Goal: Task Accomplishment & Management: Use online tool/utility

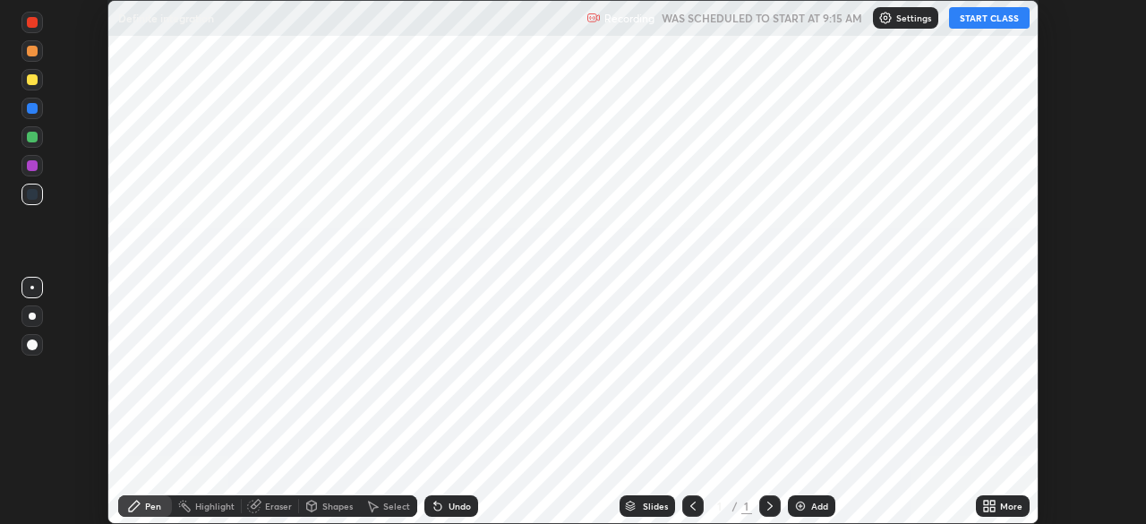
scroll to position [524, 1145]
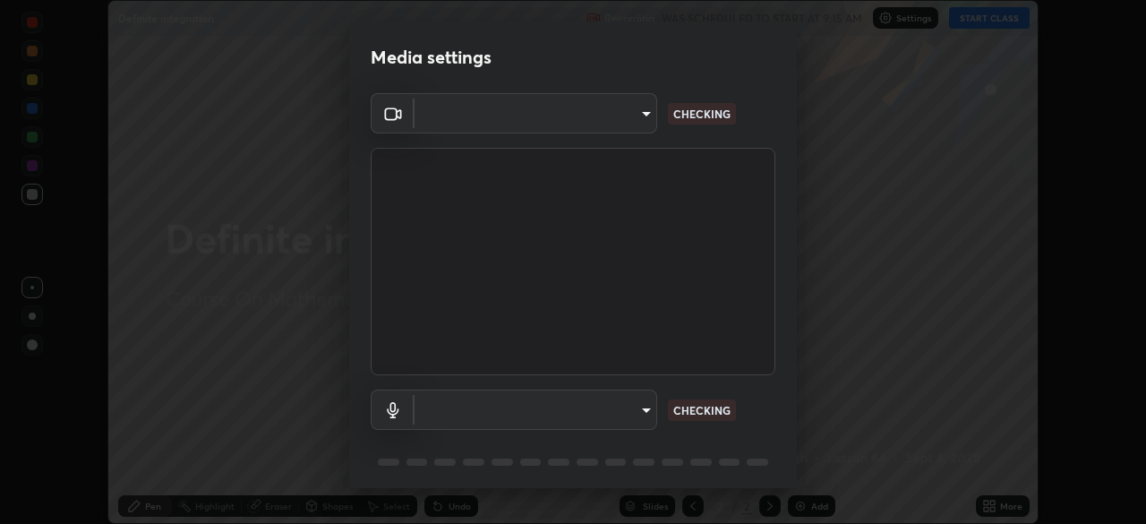
type input "b23672c371ae9b1e2d2e8c1262809c9406dc55f3a12da5c51b420c32c9b17bb4"
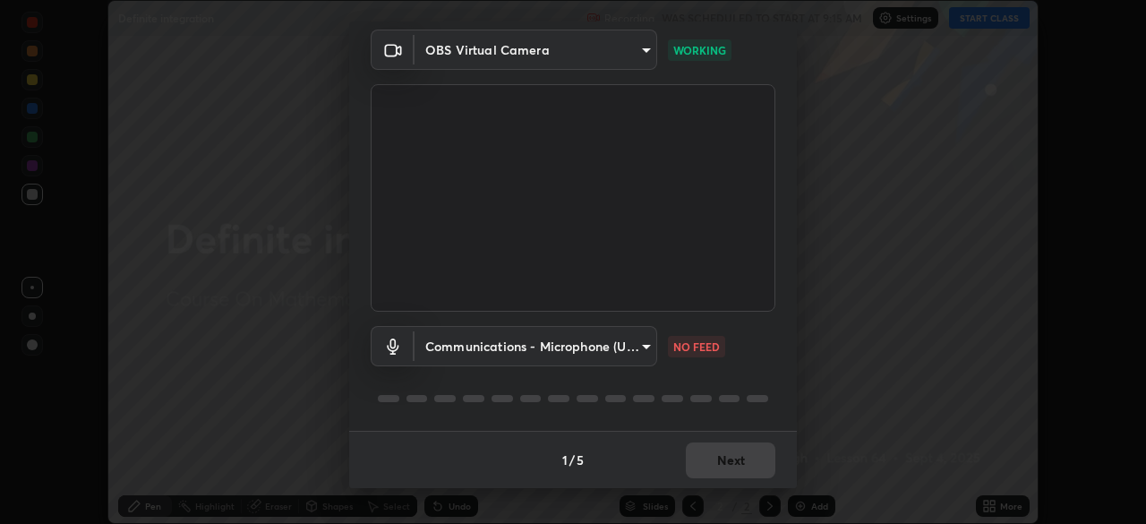
click at [622, 343] on body "Erase all Definite integration Recording WAS SCHEDULED TO START AT 9:15 AM Sett…" at bounding box center [573, 262] width 1146 height 524
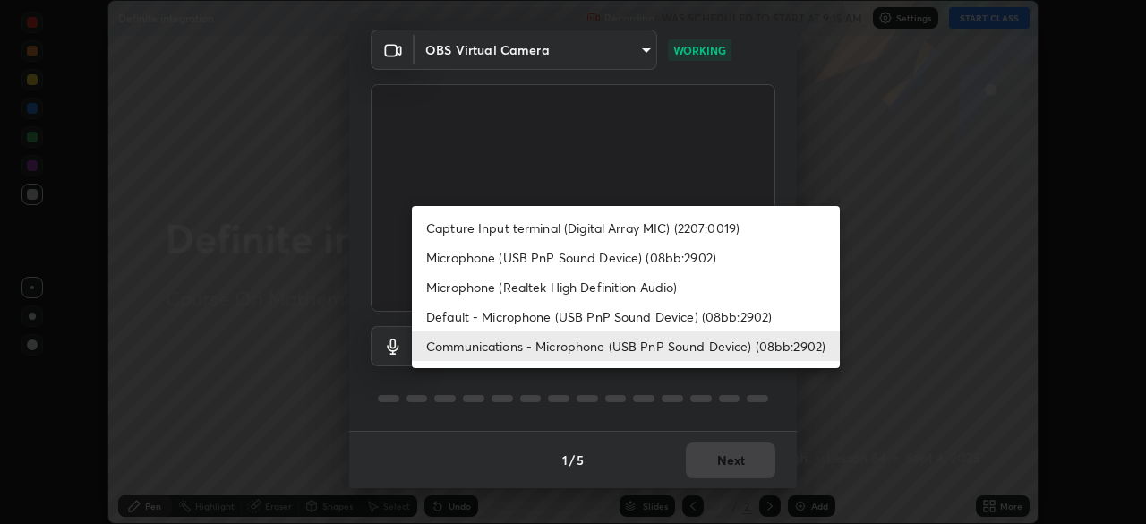
click at [572, 226] on li "Capture Input terminal (Digital Array MIC) (2207:0019)" at bounding box center [626, 228] width 428 height 30
type input "758b4a1384cd149965555262a1eeb6396a7b6835cb637da4506a142b94b972ee"
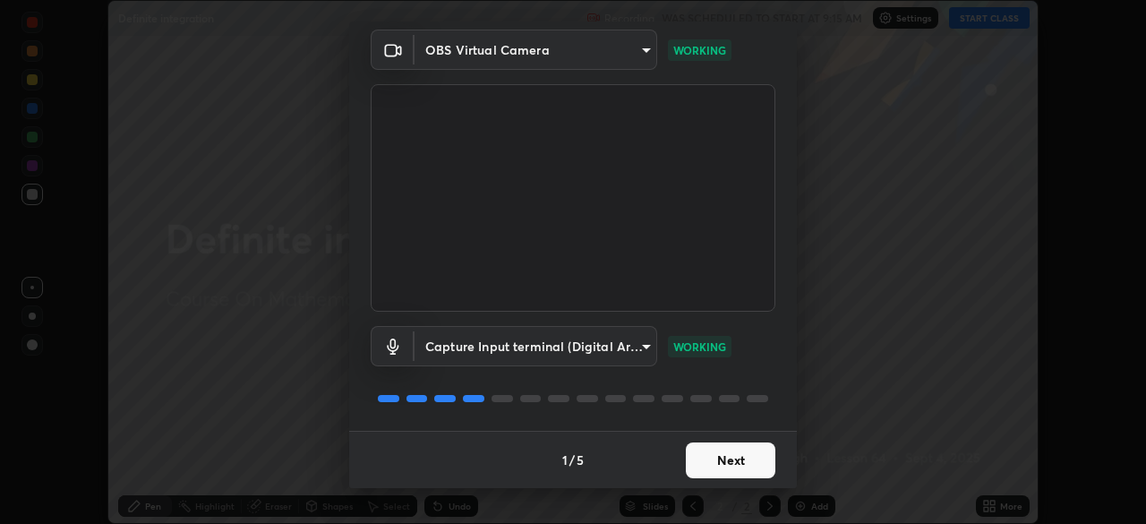
click at [737, 460] on button "Next" at bounding box center [731, 460] width 90 height 36
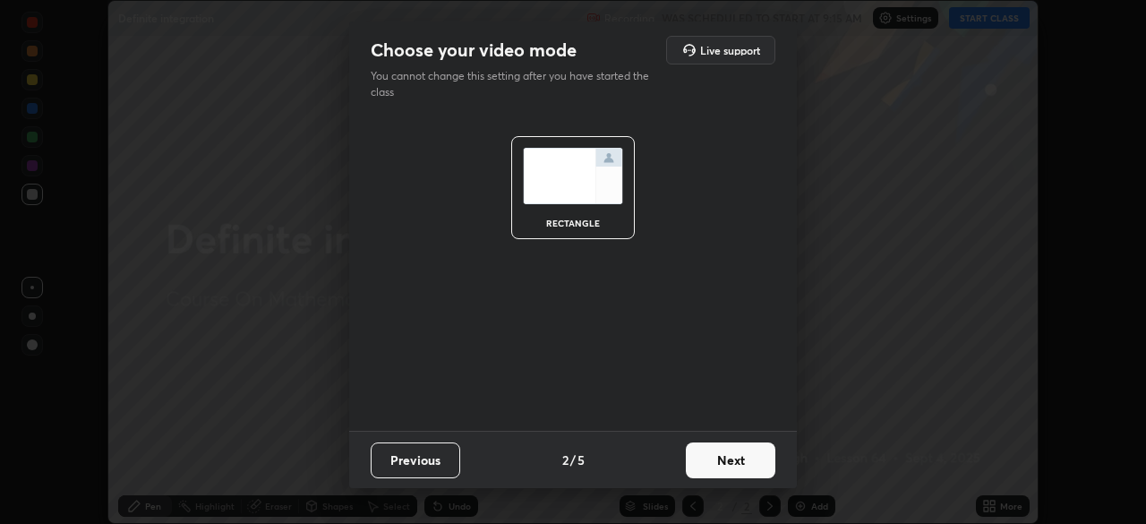
click at [764, 463] on button "Next" at bounding box center [731, 460] width 90 height 36
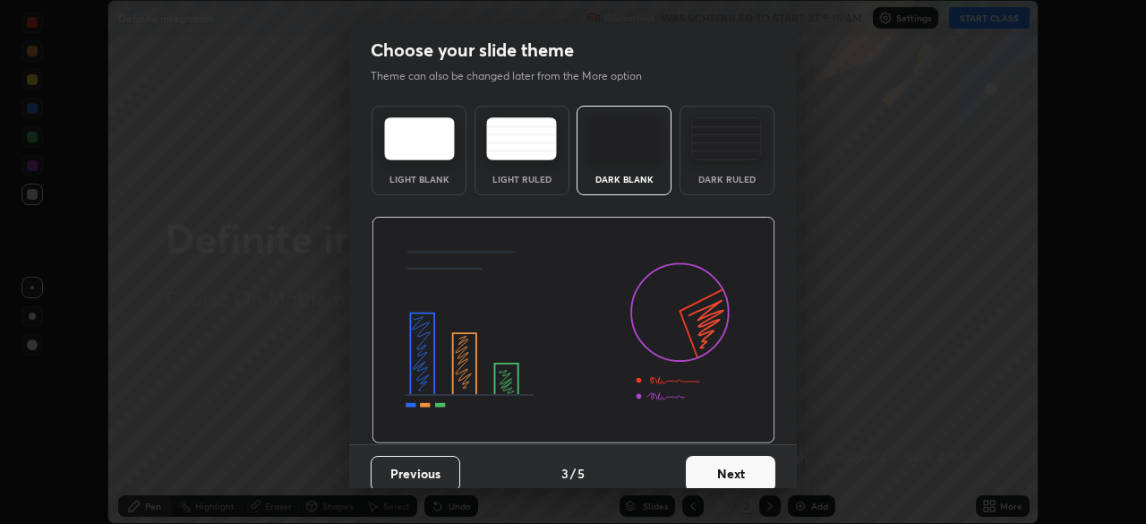
click at [761, 469] on button "Next" at bounding box center [731, 474] width 90 height 36
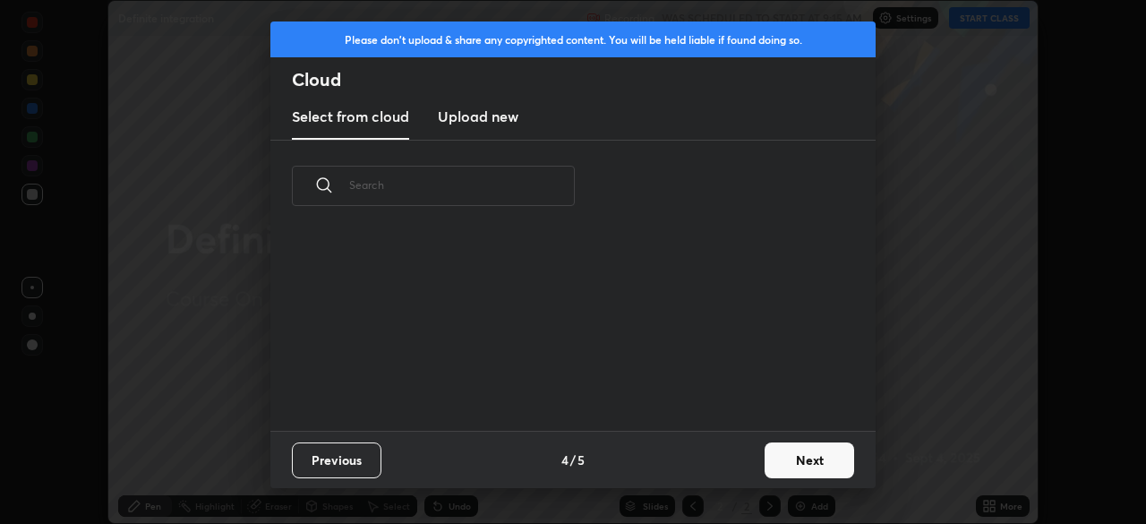
click at [817, 458] on button "Next" at bounding box center [810, 460] width 90 height 36
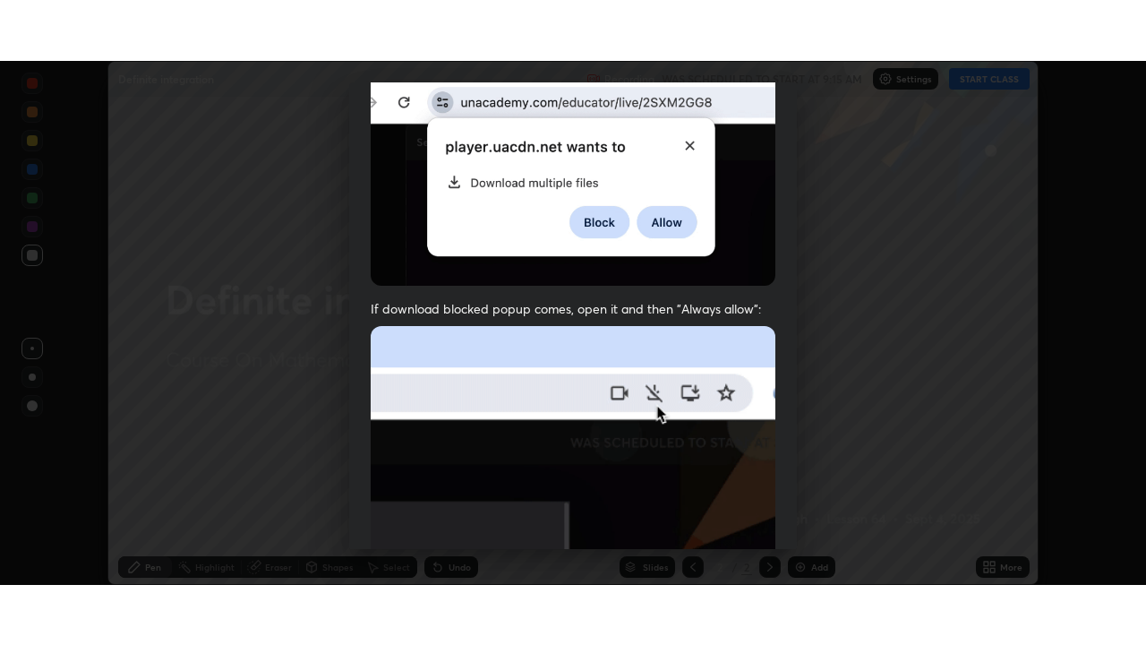
scroll to position [429, 0]
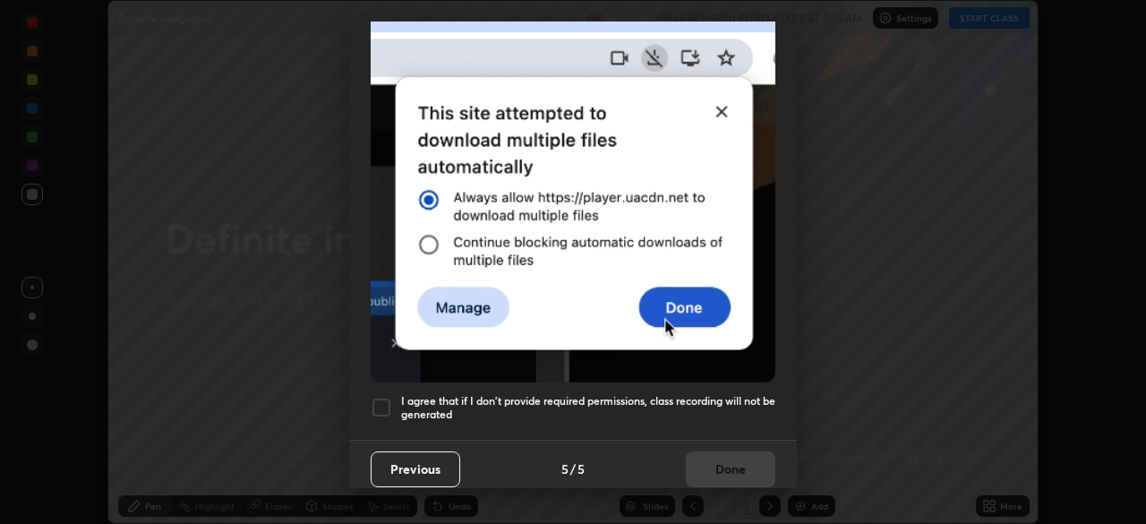
click at [379, 406] on div at bounding box center [381, 407] width 21 height 21
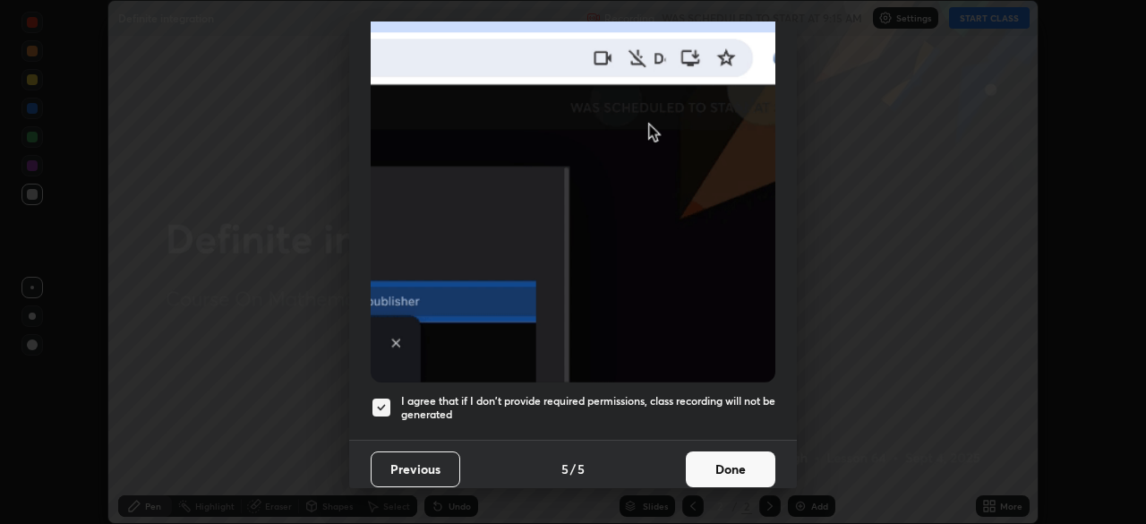
click at [736, 455] on button "Done" at bounding box center [731, 469] width 90 height 36
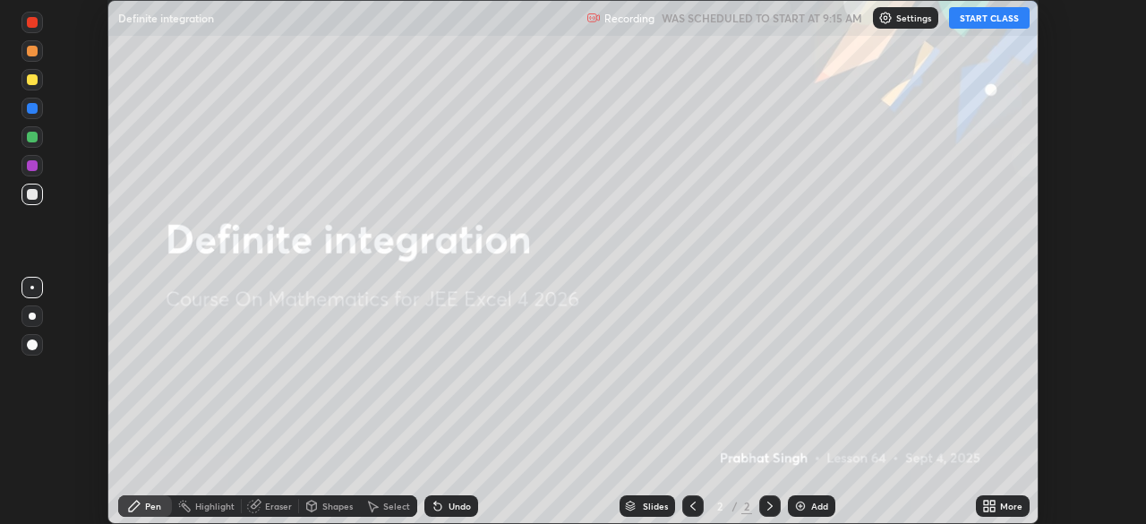
click at [987, 20] on button "START CLASS" at bounding box center [989, 17] width 81 height 21
click at [990, 501] on icon at bounding box center [992, 502] width 4 height 4
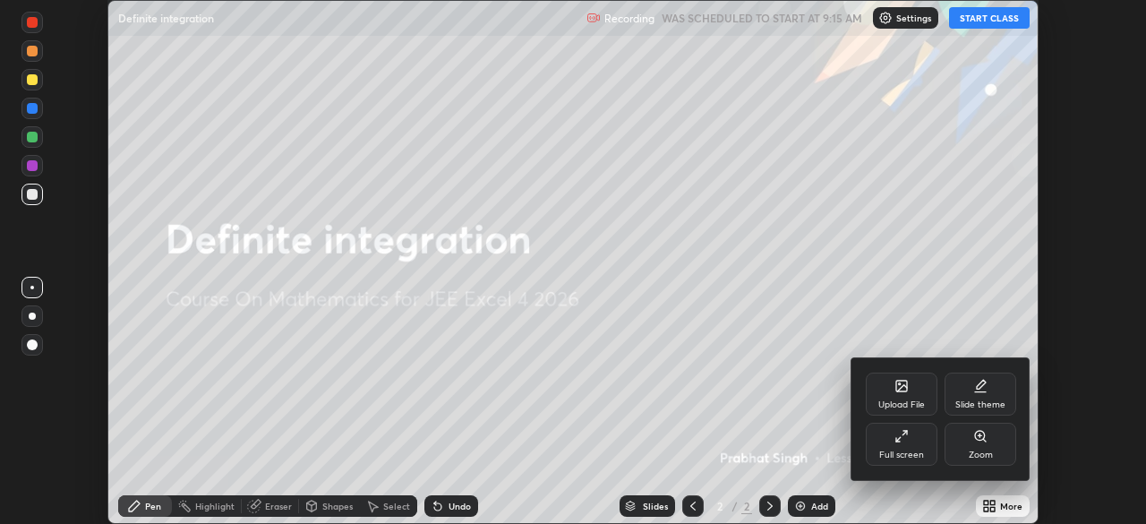
click at [903, 432] on icon at bounding box center [901, 436] width 14 height 14
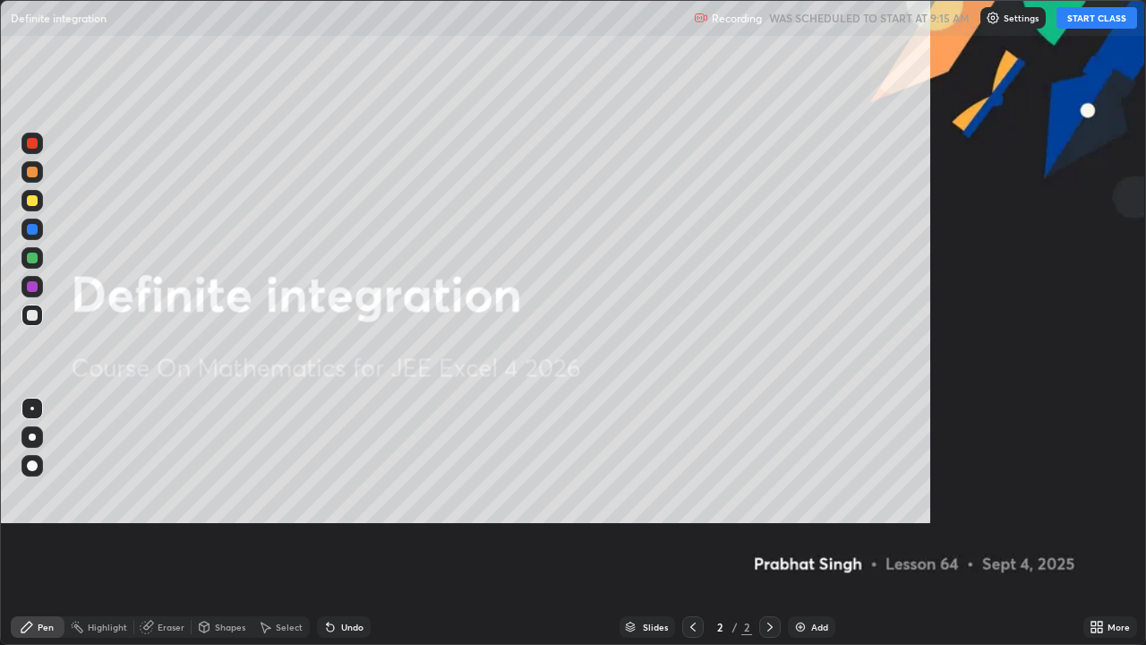
scroll to position [645, 1146]
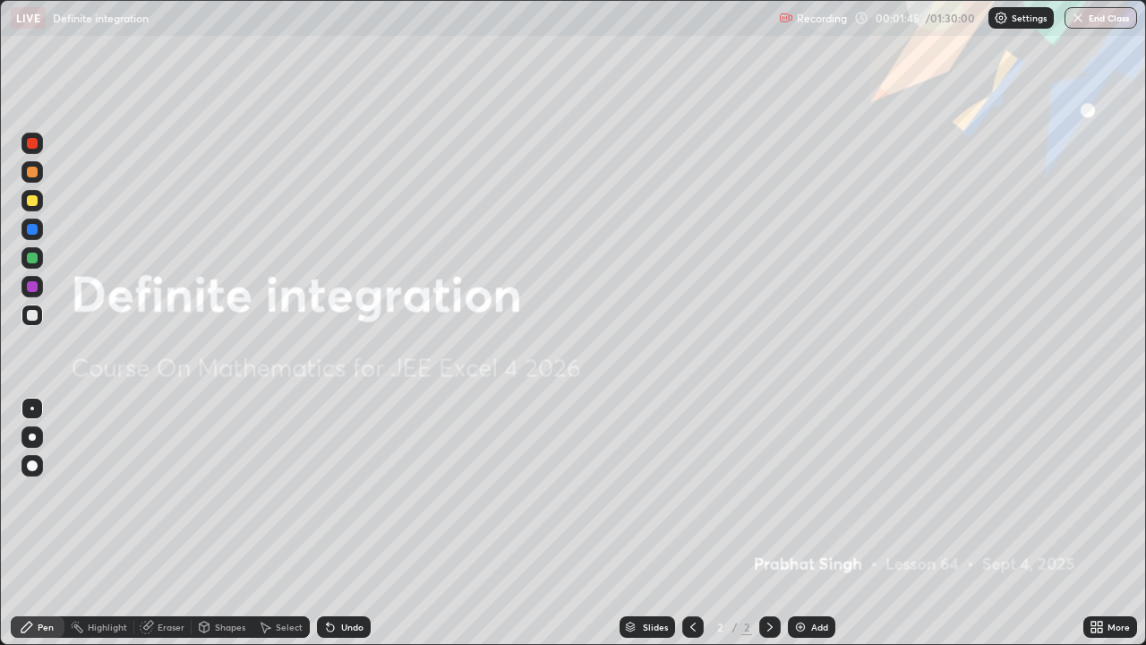
click at [797, 523] on img at bounding box center [800, 627] width 14 height 14
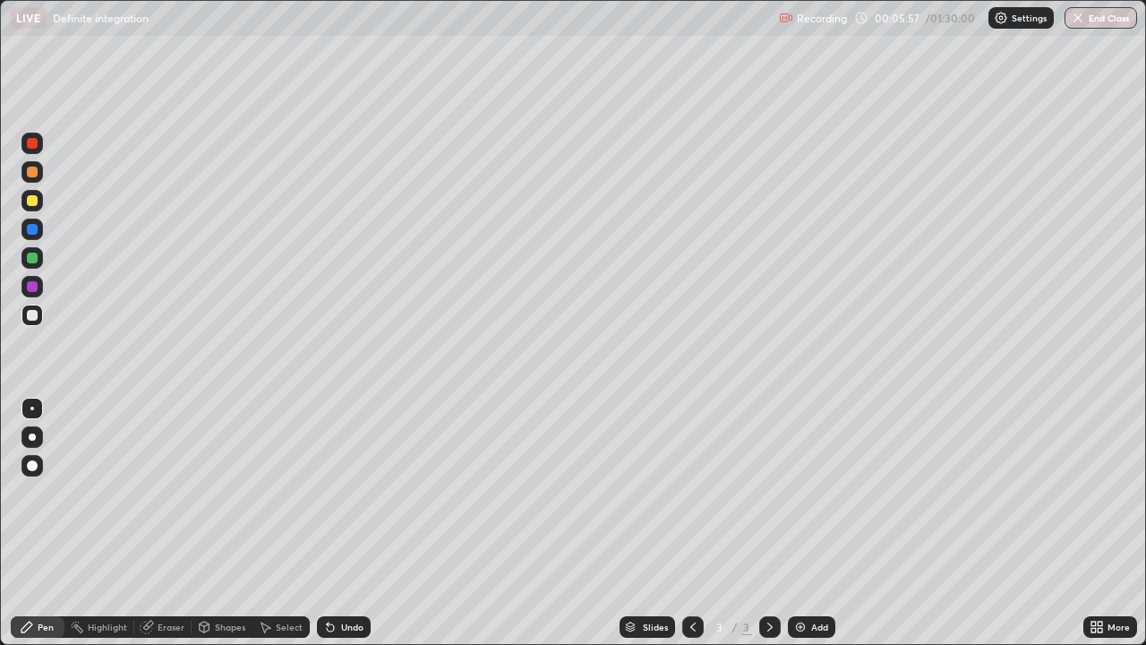
click at [36, 255] on div at bounding box center [32, 257] width 11 height 11
click at [39, 195] on div at bounding box center [31, 200] width 21 height 21
click at [32, 144] on div at bounding box center [32, 143] width 11 height 11
click at [329, 523] on icon at bounding box center [330, 627] width 7 height 7
click at [32, 318] on div at bounding box center [32, 315] width 11 height 11
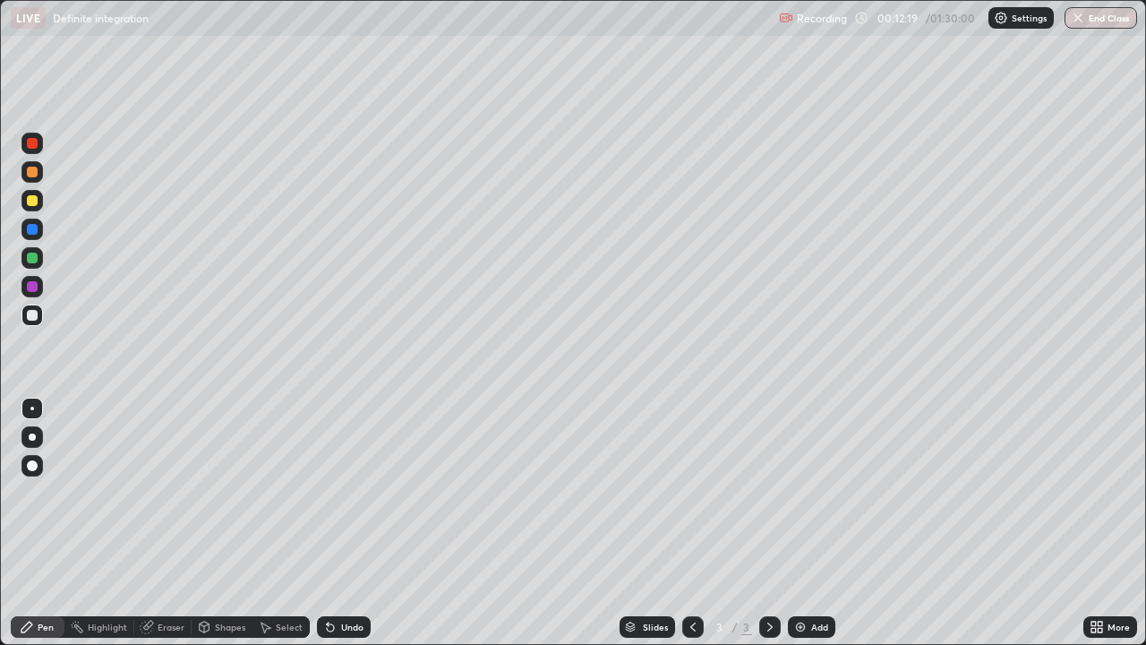
click at [793, 523] on img at bounding box center [800, 627] width 14 height 14
click at [341, 523] on div "Undo" at bounding box center [352, 626] width 22 height 9
click at [39, 202] on div at bounding box center [31, 200] width 21 height 21
click at [37, 289] on div at bounding box center [32, 286] width 11 height 11
click at [30, 320] on div at bounding box center [32, 315] width 11 height 11
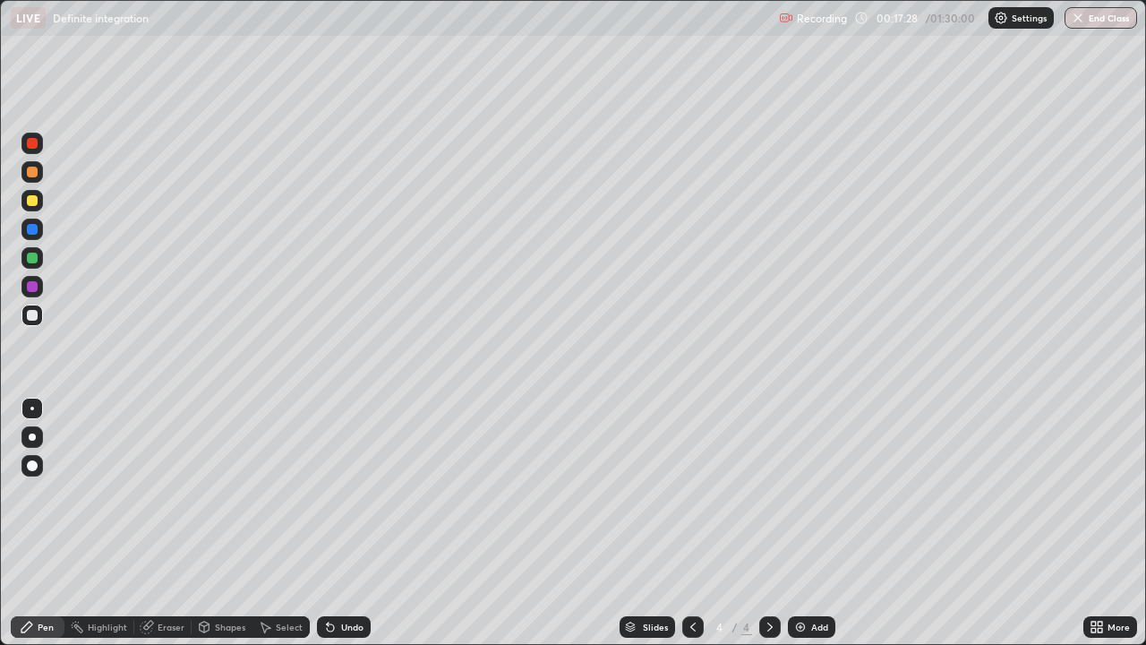
click at [797, 523] on img at bounding box center [800, 627] width 14 height 14
click at [32, 259] on div at bounding box center [32, 257] width 11 height 11
click at [32, 144] on div at bounding box center [32, 143] width 11 height 11
click at [33, 207] on div at bounding box center [31, 200] width 21 height 21
click at [328, 523] on icon at bounding box center [330, 627] width 7 height 7
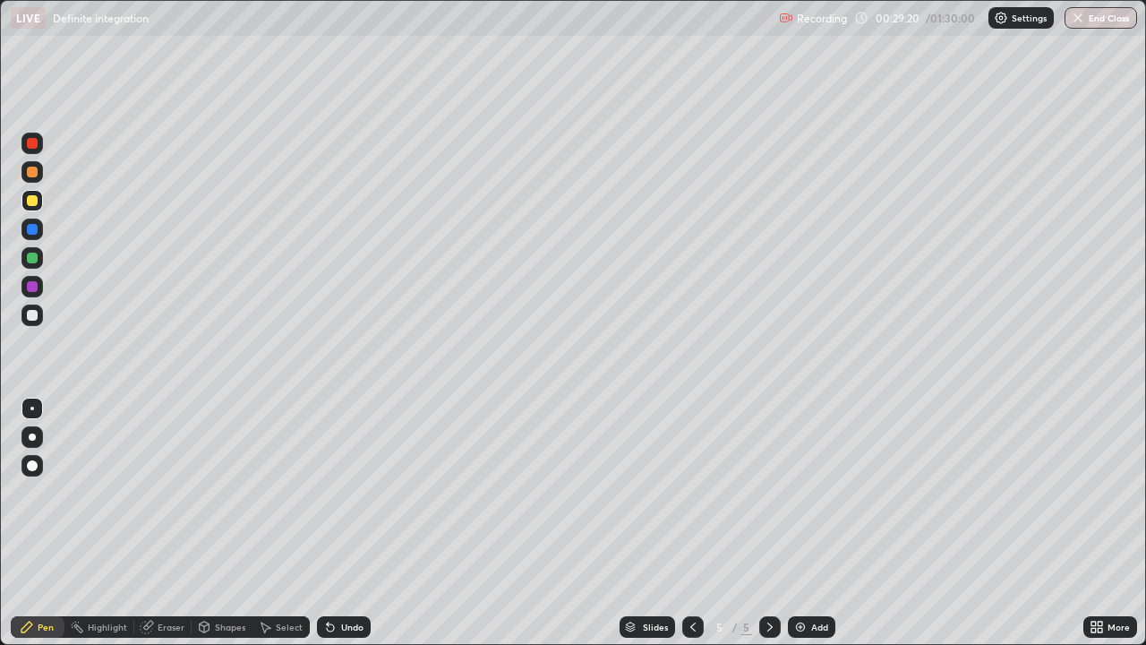
click at [32, 151] on div at bounding box center [31, 142] width 21 height 21
click at [338, 523] on div "Undo" at bounding box center [344, 626] width 54 height 21
click at [340, 523] on div "Undo" at bounding box center [344, 626] width 54 height 21
click at [29, 256] on div at bounding box center [32, 257] width 11 height 11
click at [807, 523] on div "Add" at bounding box center [811, 626] width 47 height 21
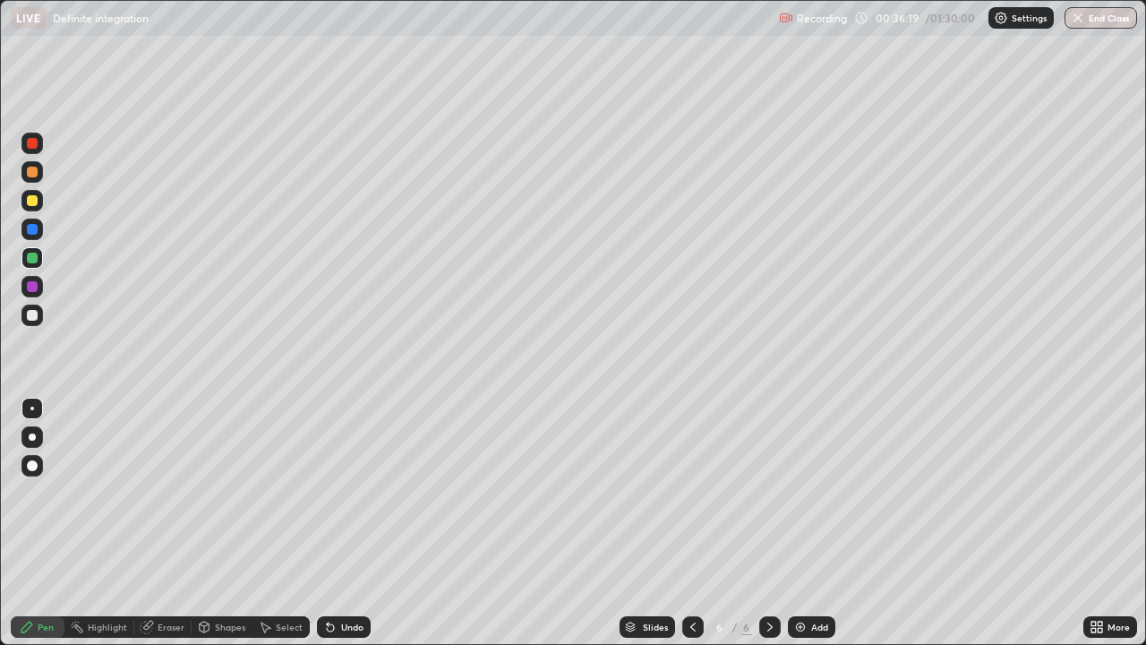
click at [329, 523] on icon at bounding box center [330, 627] width 7 height 7
click at [327, 523] on icon at bounding box center [330, 627] width 7 height 7
click at [328, 523] on icon at bounding box center [330, 627] width 7 height 7
click at [330, 523] on icon at bounding box center [330, 627] width 7 height 7
click at [331, 523] on icon at bounding box center [330, 627] width 7 height 7
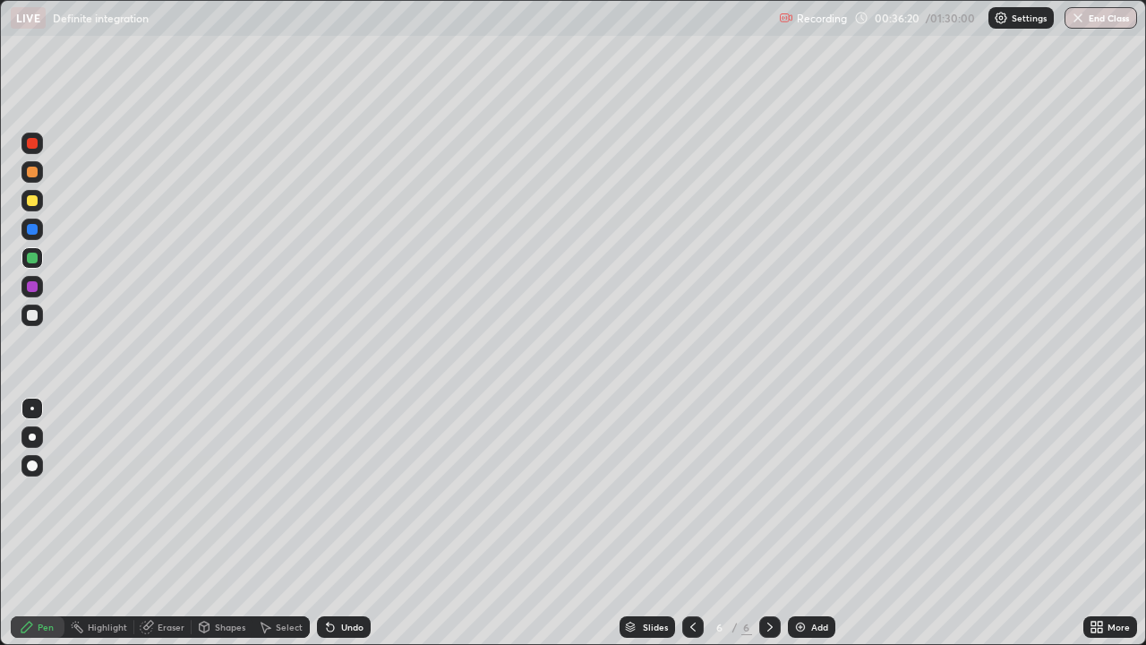
click at [333, 523] on icon at bounding box center [330, 627] width 14 height 14
click at [334, 523] on icon at bounding box center [330, 627] width 14 height 14
click at [333, 523] on icon at bounding box center [330, 627] width 14 height 14
click at [334, 523] on icon at bounding box center [330, 627] width 14 height 14
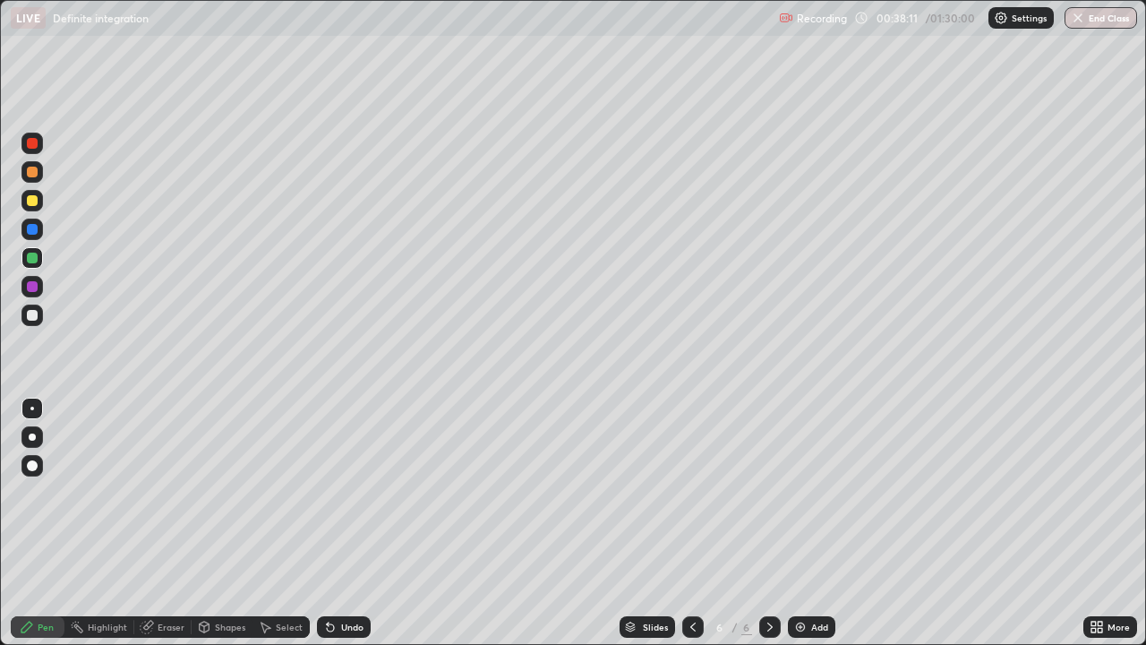
click at [36, 318] on div at bounding box center [32, 315] width 11 height 11
click at [30, 204] on div at bounding box center [32, 200] width 11 height 11
click at [176, 523] on div "Eraser" at bounding box center [162, 626] width 57 height 21
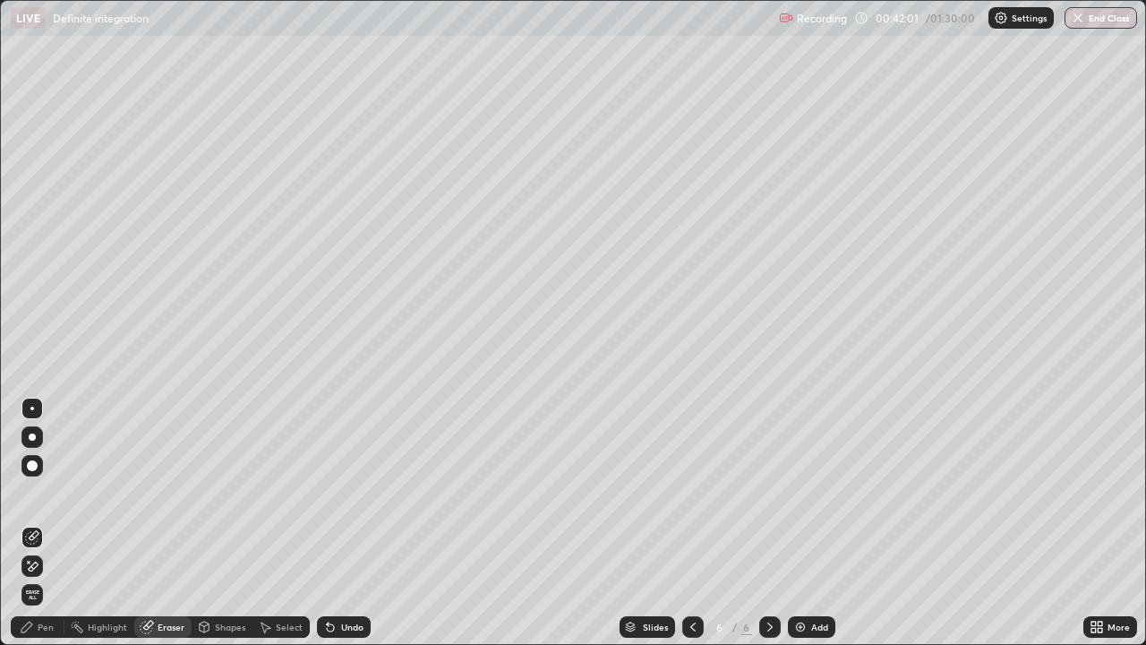
click at [39, 523] on div "Pen" at bounding box center [46, 626] width 16 height 9
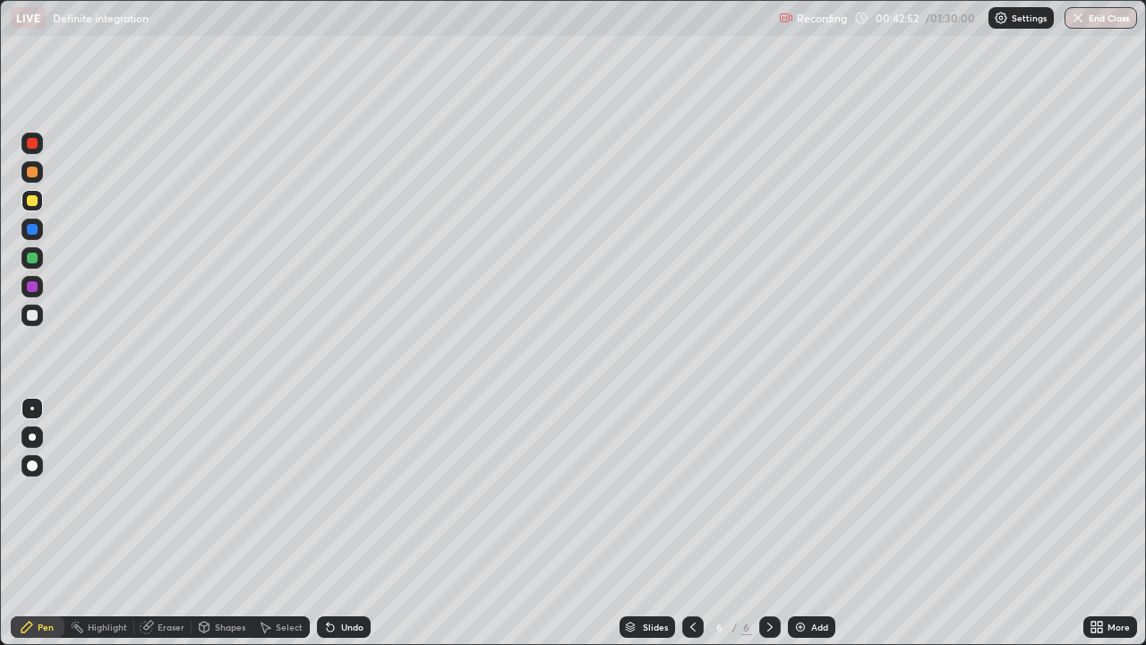
click at [813, 523] on div "Add" at bounding box center [811, 626] width 47 height 21
click at [31, 322] on div at bounding box center [31, 314] width 21 height 21
click at [338, 523] on div "Undo" at bounding box center [344, 626] width 54 height 21
click at [805, 523] on img at bounding box center [800, 627] width 14 height 14
click at [32, 145] on div at bounding box center [32, 143] width 11 height 11
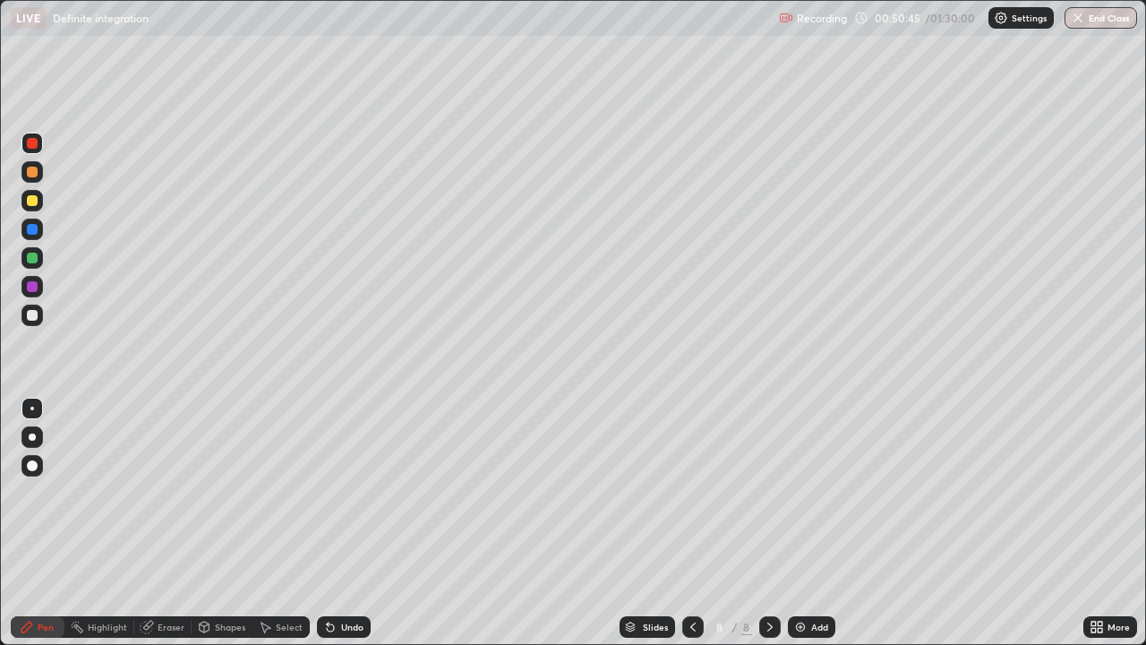
click at [31, 202] on div at bounding box center [32, 200] width 11 height 11
click at [30, 322] on div at bounding box center [31, 314] width 21 height 21
click at [693, 523] on icon at bounding box center [693, 627] width 14 height 14
click at [779, 523] on div at bounding box center [769, 626] width 21 height 21
click at [796, 523] on img at bounding box center [800, 627] width 14 height 14
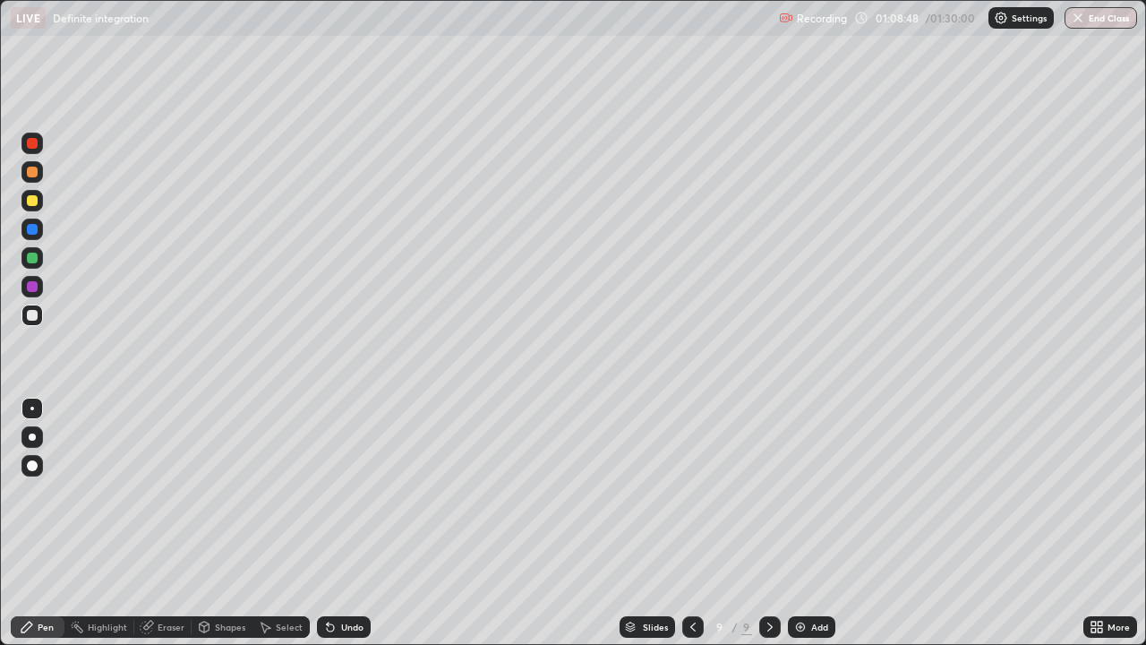
click at [32, 201] on div at bounding box center [32, 200] width 11 height 11
click at [808, 523] on div "Add" at bounding box center [811, 626] width 47 height 21
click at [38, 313] on div at bounding box center [31, 314] width 21 height 21
click at [338, 523] on div "Undo" at bounding box center [344, 626] width 54 height 21
click at [25, 194] on div at bounding box center [31, 200] width 21 height 21
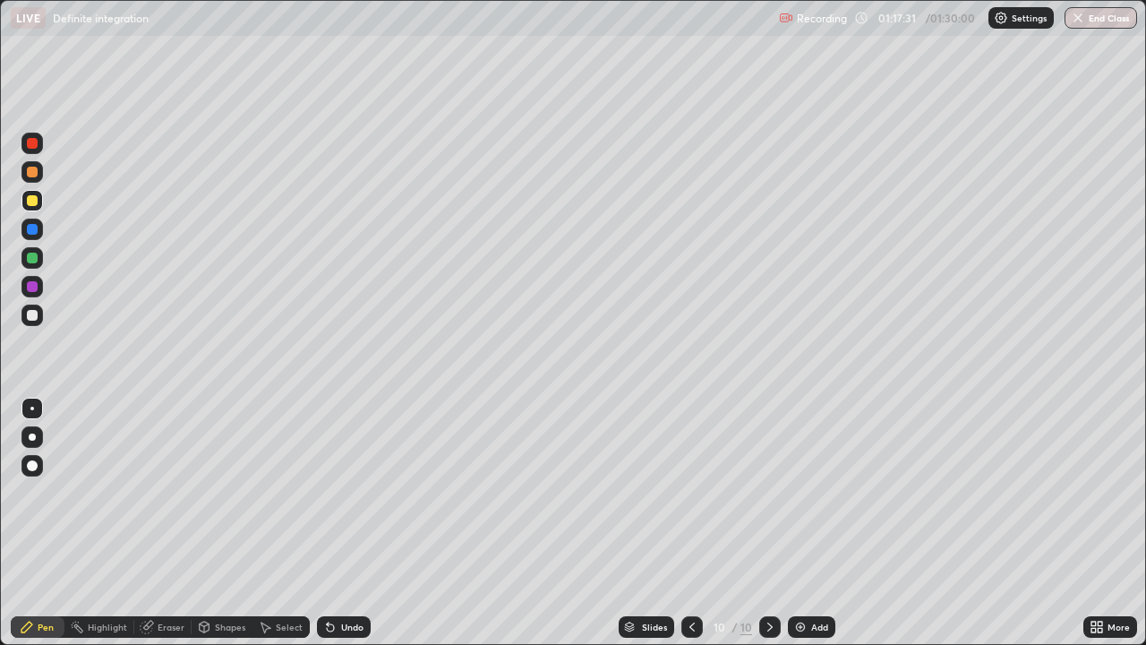
click at [768, 523] on icon at bounding box center [770, 627] width 14 height 14
click at [797, 523] on img at bounding box center [800, 627] width 14 height 14
click at [38, 315] on div at bounding box center [31, 314] width 21 height 21
click at [327, 523] on icon at bounding box center [328, 623] width 2 height 2
click at [327, 523] on icon at bounding box center [330, 627] width 7 height 7
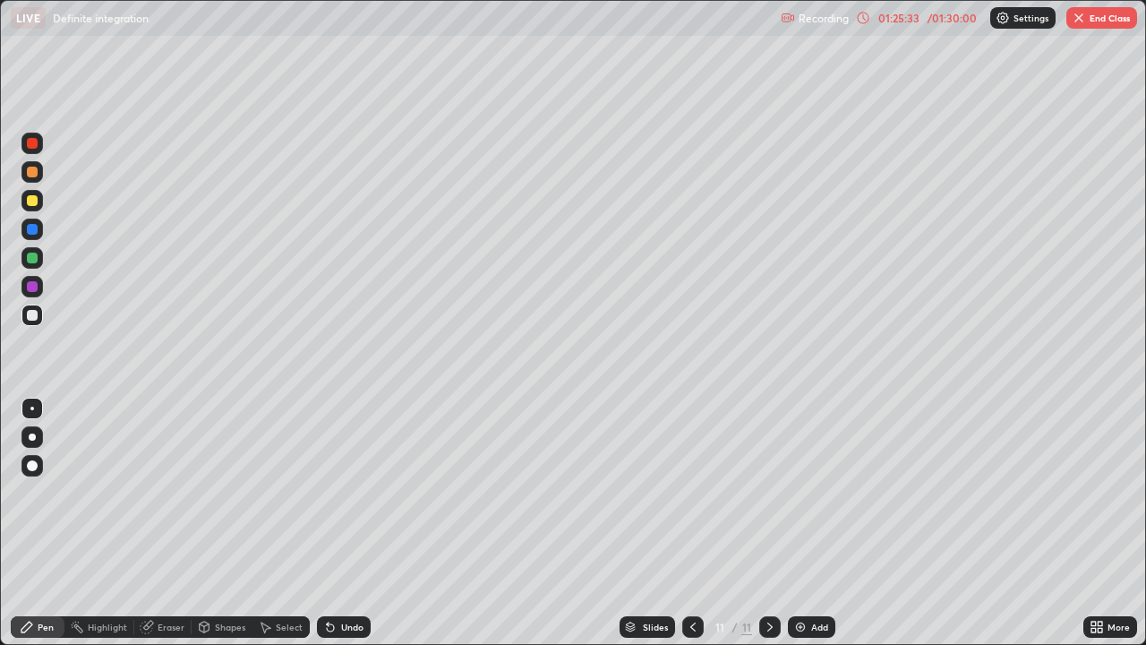
click at [1088, 13] on button "End Class" at bounding box center [1101, 17] width 71 height 21
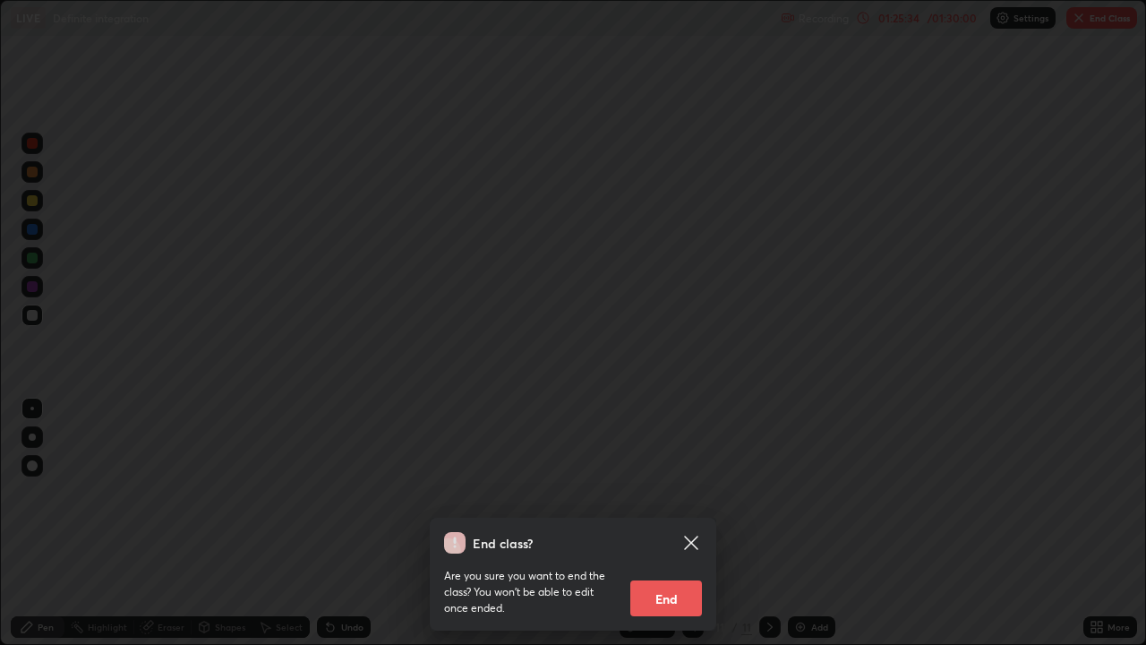
click at [661, 523] on button "End" at bounding box center [666, 598] width 72 height 36
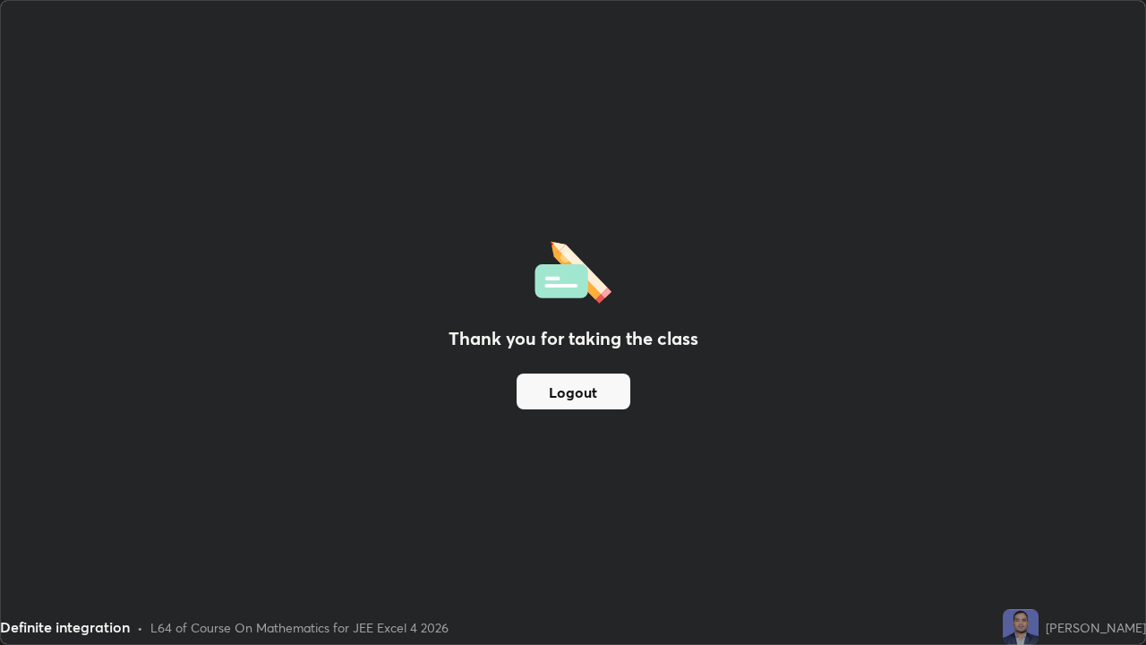
click at [586, 396] on button "Logout" at bounding box center [574, 391] width 114 height 36
